Goal: Task Accomplishment & Management: Use online tool/utility

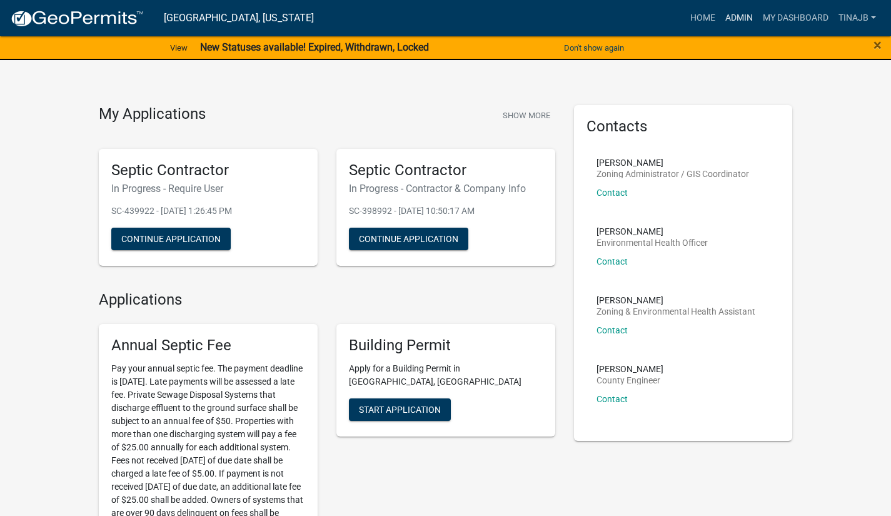
click at [739, 28] on link "Admin" at bounding box center [739, 18] width 38 height 24
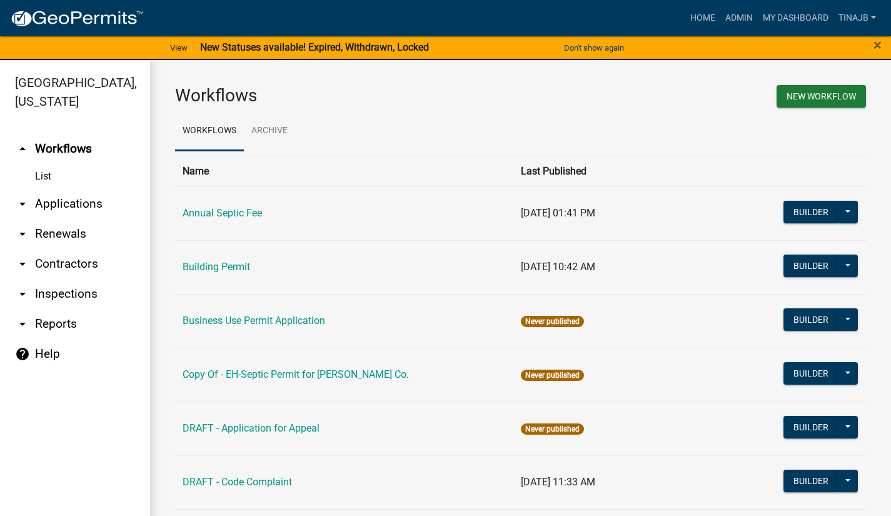
click at [91, 189] on link "arrow_drop_down Applications" at bounding box center [75, 204] width 150 height 30
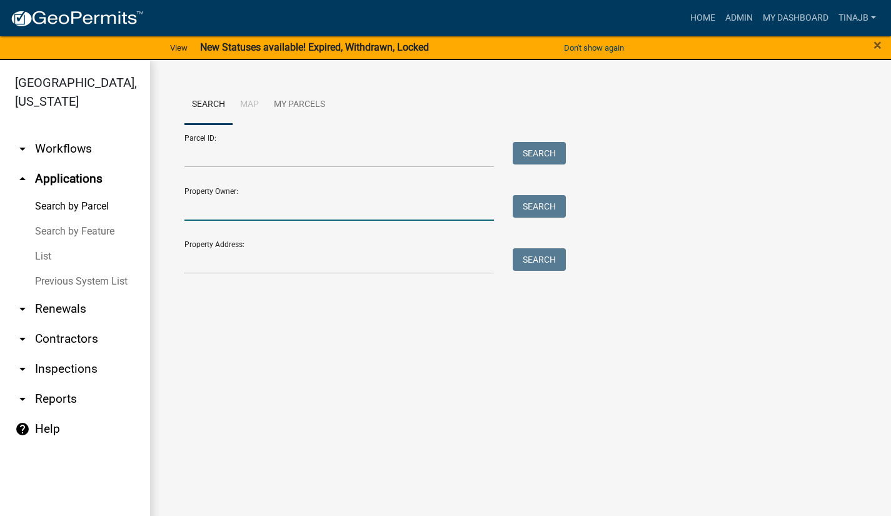
click at [288, 211] on input "Property Owner:" at bounding box center [338, 208] width 309 height 26
type input "angeles"
click at [551, 214] on button "Search" at bounding box center [539, 206] width 53 height 23
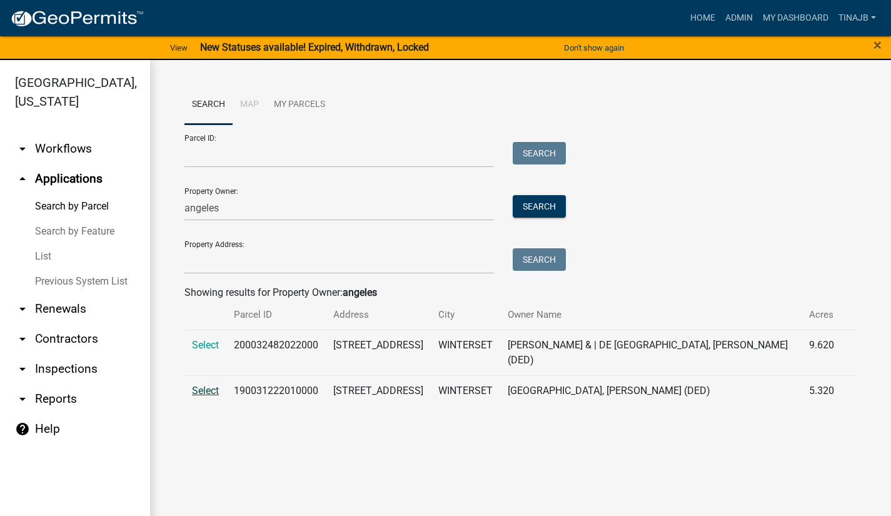
click at [206, 384] on span "Select" at bounding box center [205, 390] width 27 height 12
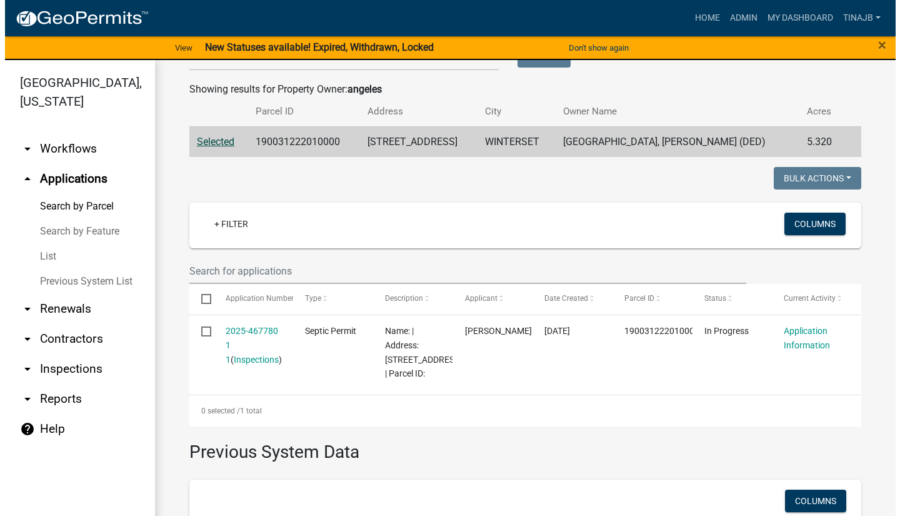
scroll to position [208, 0]
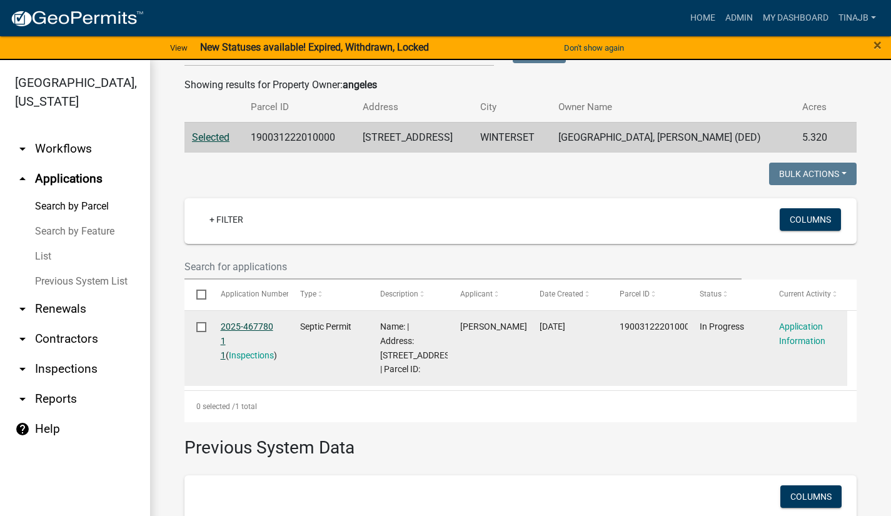
click at [261, 327] on link "2025-467780 1 1" at bounding box center [247, 340] width 53 height 39
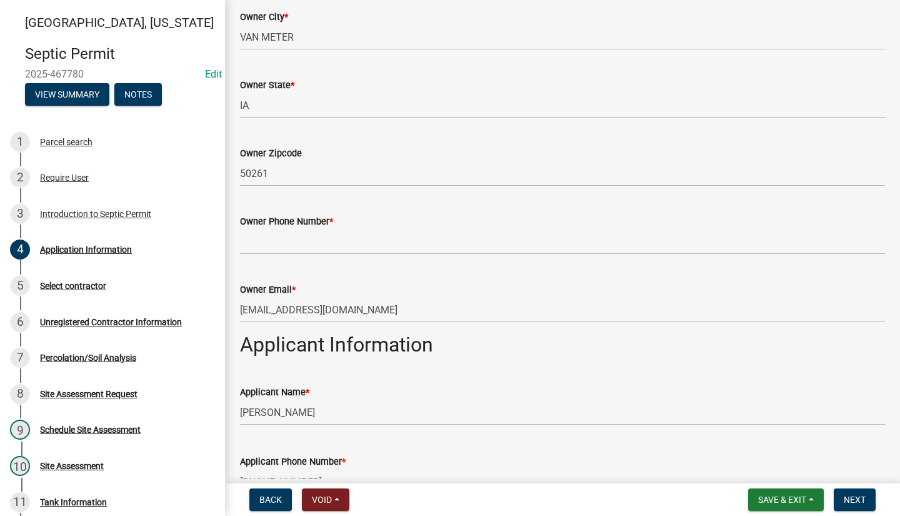
scroll to position [321, 0]
